Goal: Task Accomplishment & Management: Manage account settings

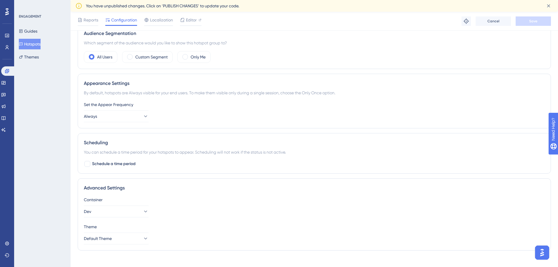
scroll to position [196, 0]
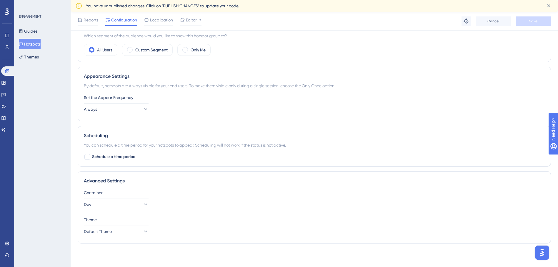
click at [258, 218] on div "Theme" at bounding box center [314, 220] width 461 height 7
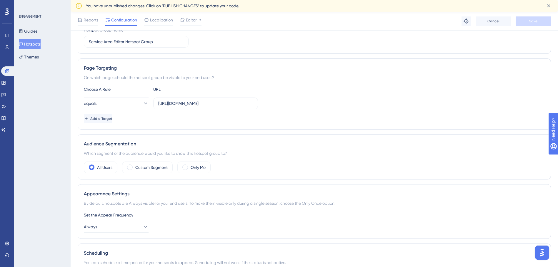
scroll to position [0, 0]
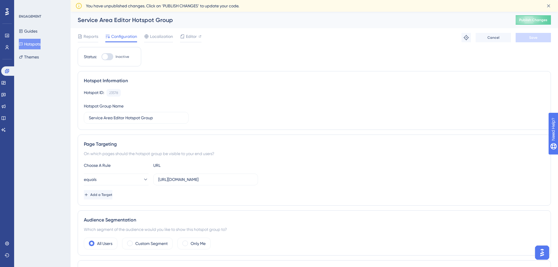
click at [110, 56] on div at bounding box center [108, 56] width 12 height 7
click at [102, 57] on input "Inactive" at bounding box center [101, 57] width 0 height 0
checkbox input "true"
click at [536, 36] on span "Save" at bounding box center [533, 37] width 8 height 5
click at [534, 16] on button "Publish Changes" at bounding box center [533, 19] width 35 height 9
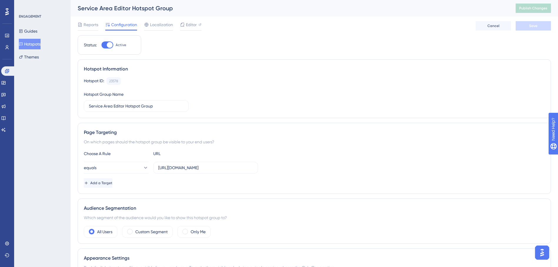
click at [37, 44] on button "Hotspots" at bounding box center [30, 44] width 22 height 11
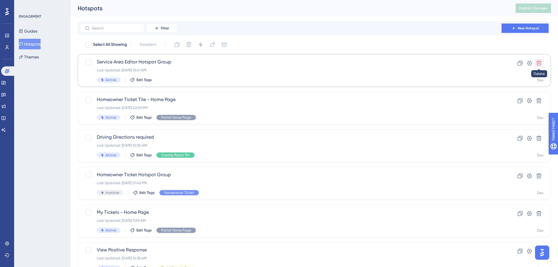
click at [536, 65] on button at bounding box center [538, 63] width 9 height 9
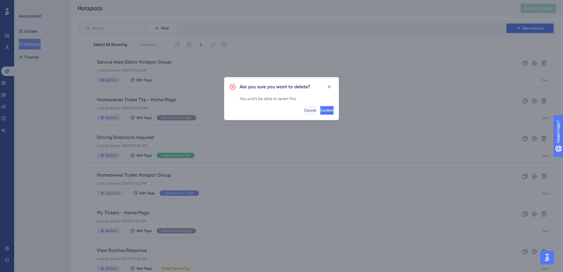
click at [320, 111] on span "Confirm" at bounding box center [326, 110] width 13 height 5
